Goal: Task Accomplishment & Management: Manage account settings

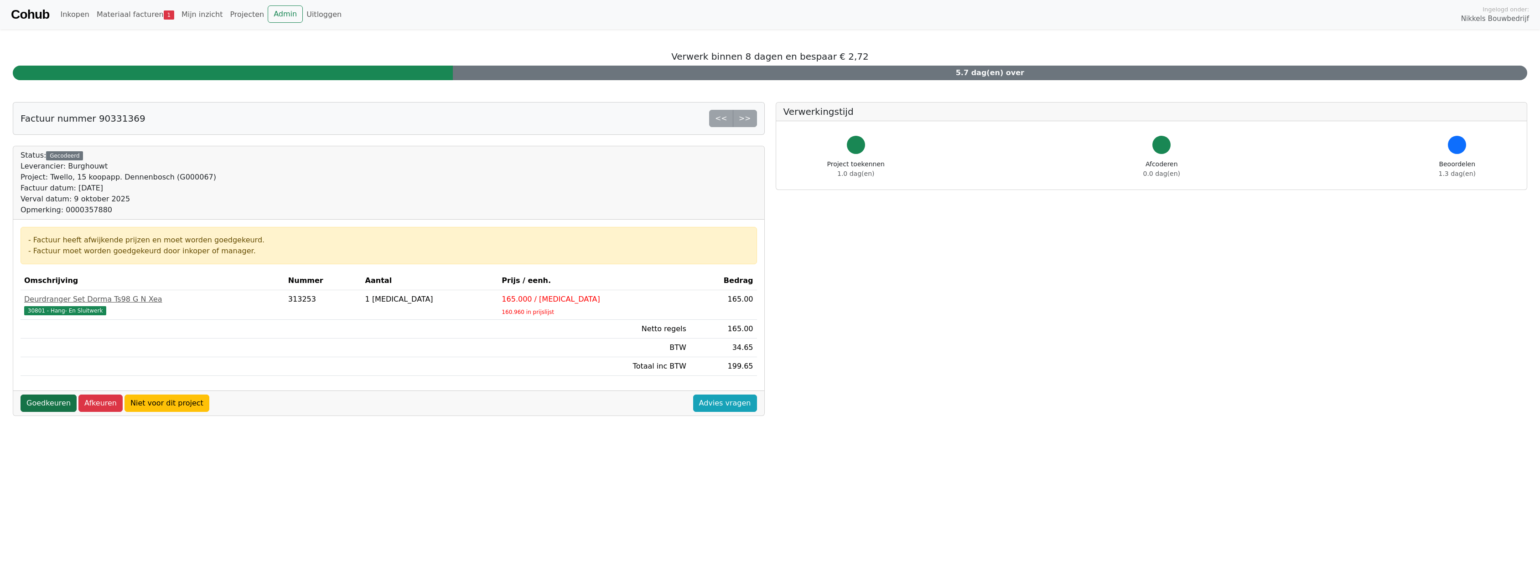
drag, startPoint x: 48, startPoint y: 403, endPoint x: 53, endPoint y: 404, distance: 4.6
click at [48, 403] on link "Goedkeuren" at bounding box center [49, 403] width 56 height 17
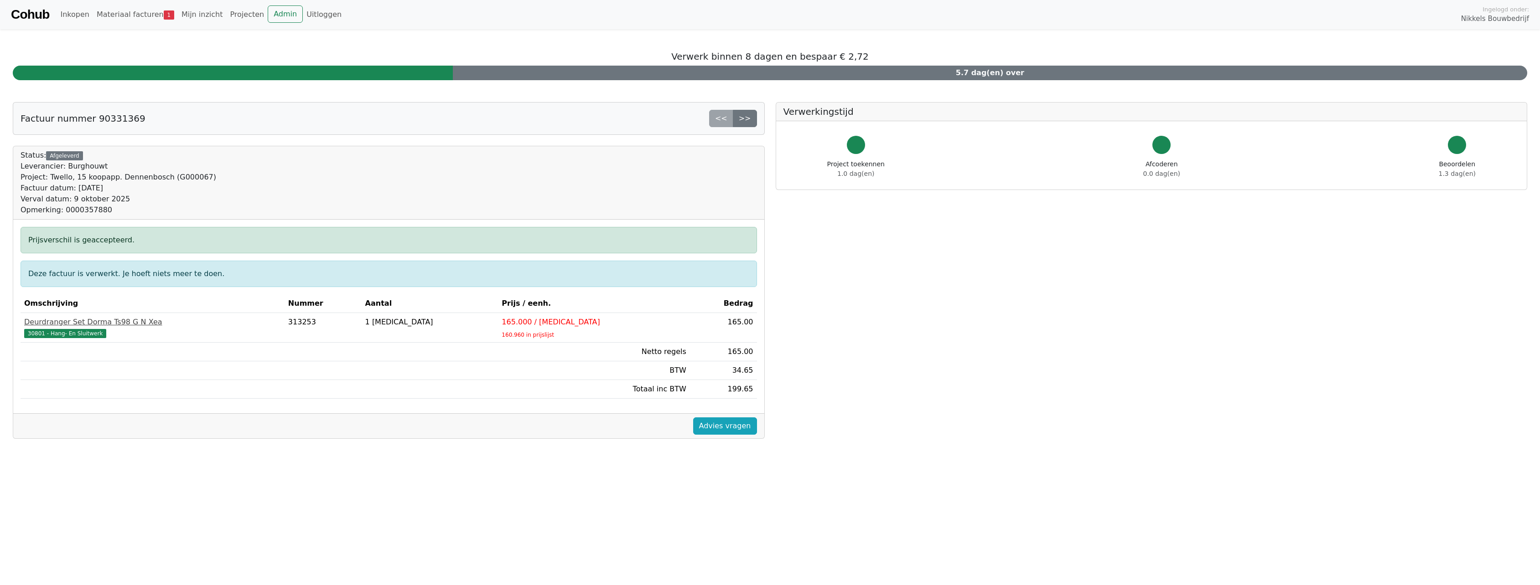
click at [74, 335] on span "30801 - Hang- En Sluitwerk" at bounding box center [65, 333] width 82 height 9
click at [722, 424] on link "Advies vragen" at bounding box center [725, 426] width 64 height 17
